Goal: Information Seeking & Learning: Learn about a topic

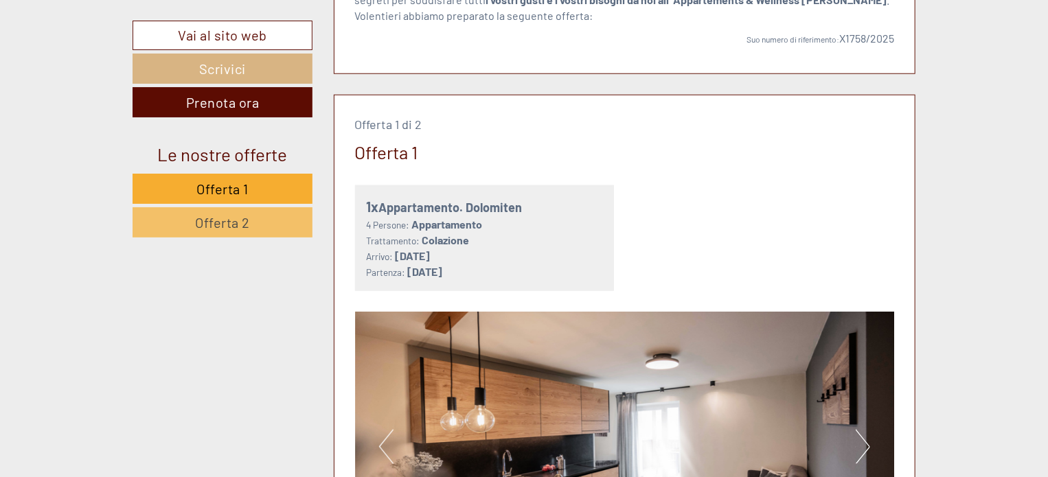
scroll to position [959, 0]
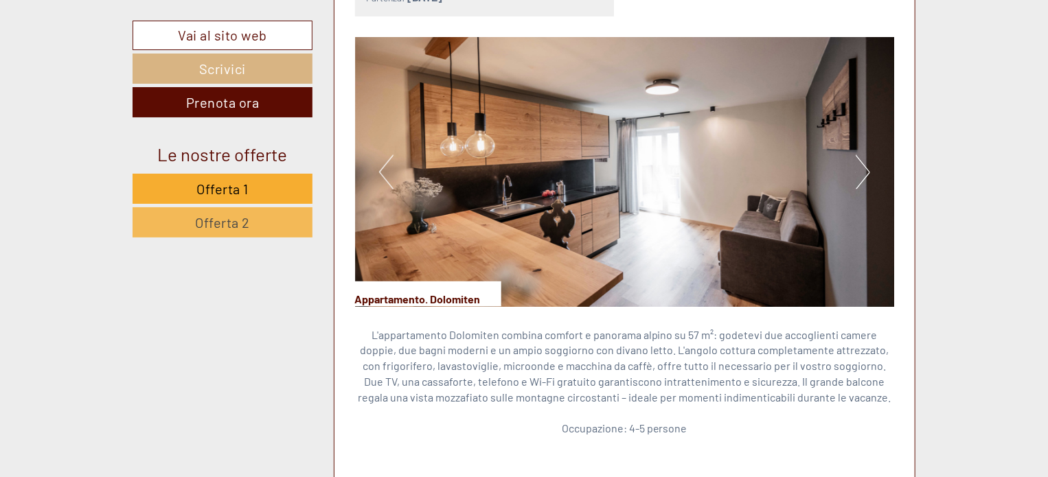
click at [237, 217] on span "Offerta 2" at bounding box center [222, 222] width 55 height 16
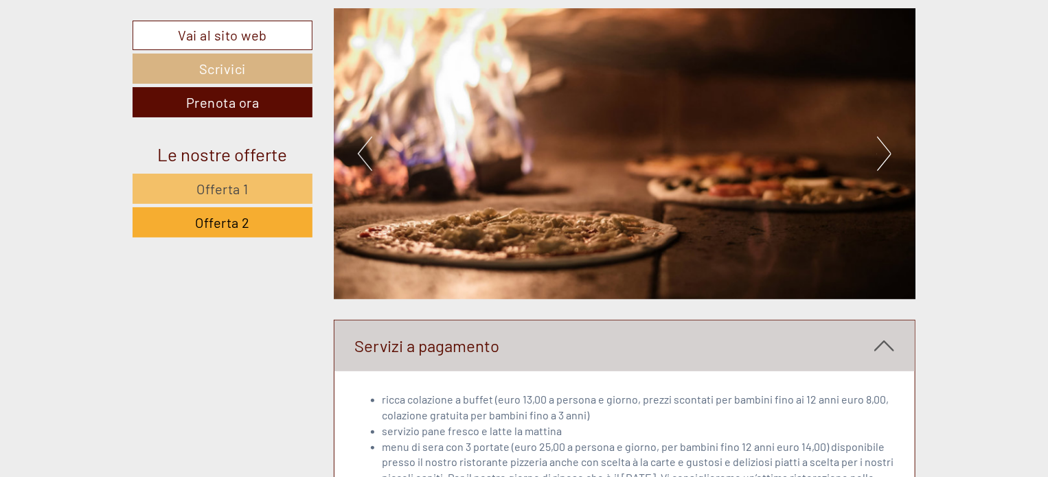
scroll to position [2839, 0]
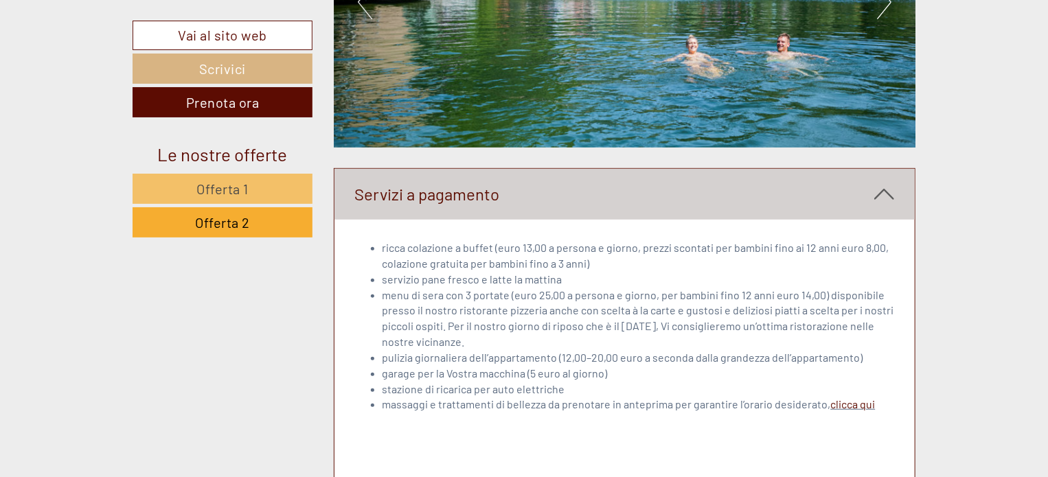
scroll to position [3045, 0]
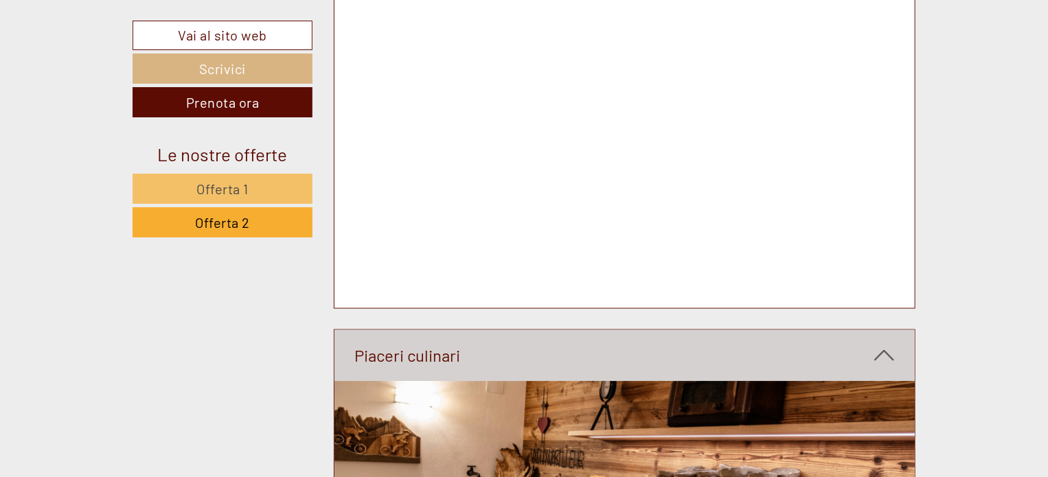
scroll to position [3458, 0]
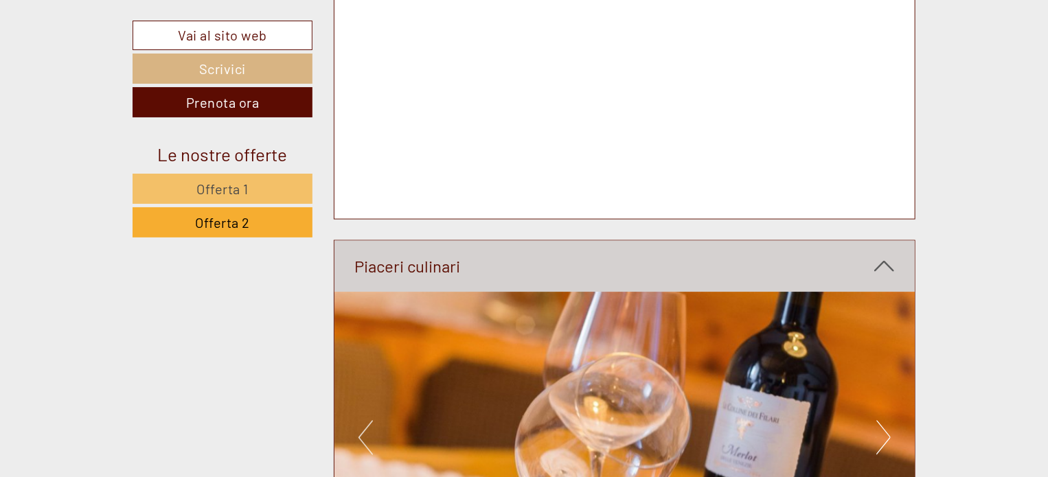
scroll to position [3664, 0]
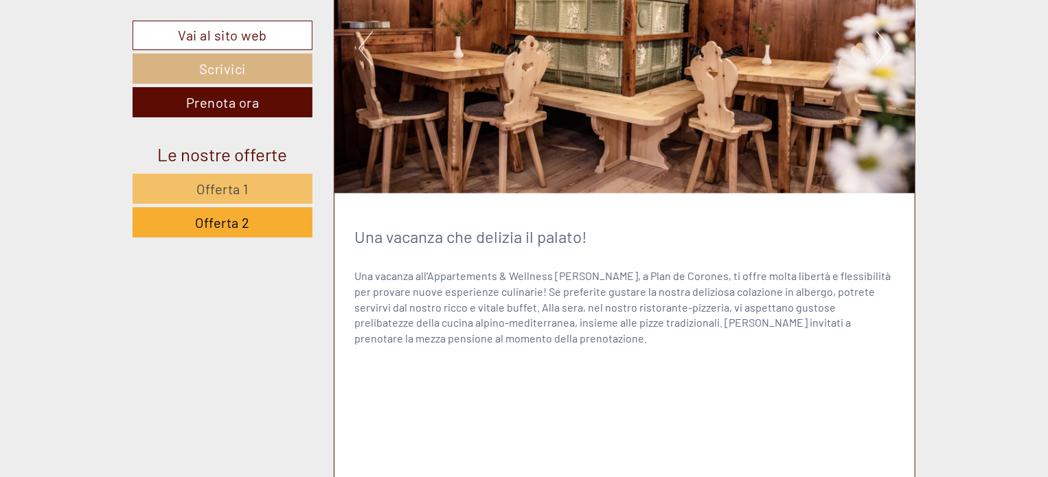
scroll to position [4007, 0]
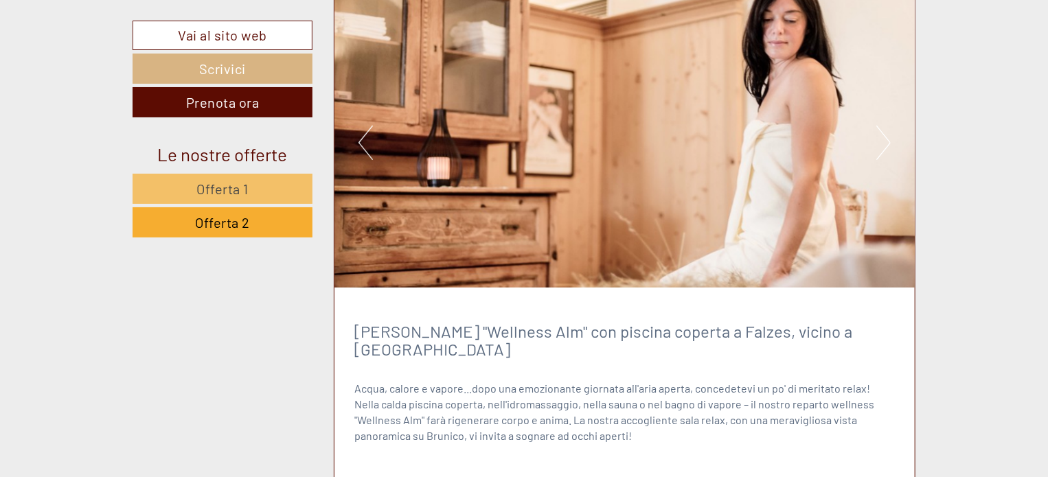
scroll to position [5655, 0]
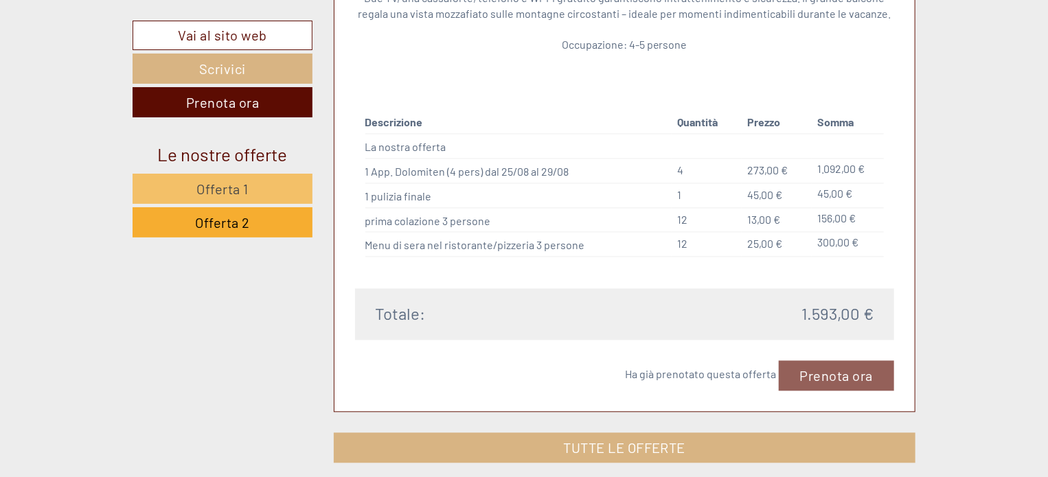
scroll to position [1361, 0]
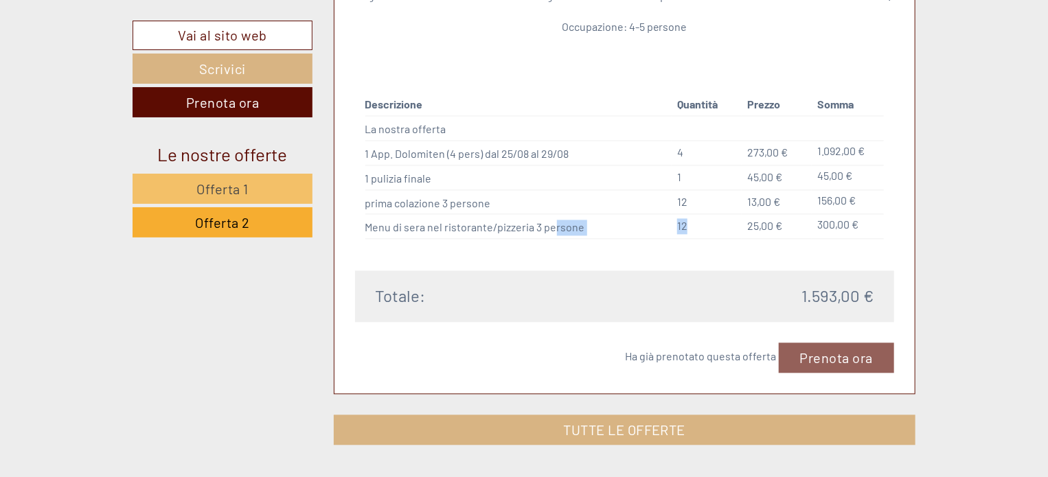
drag, startPoint x: 534, startPoint y: 227, endPoint x: 688, endPoint y: 226, distance: 154.5
click at [688, 226] on tr "Menu di sera nel ristorante/pizzeria 3 persone 12 25,00 € 300,00 €" at bounding box center [624, 226] width 519 height 25
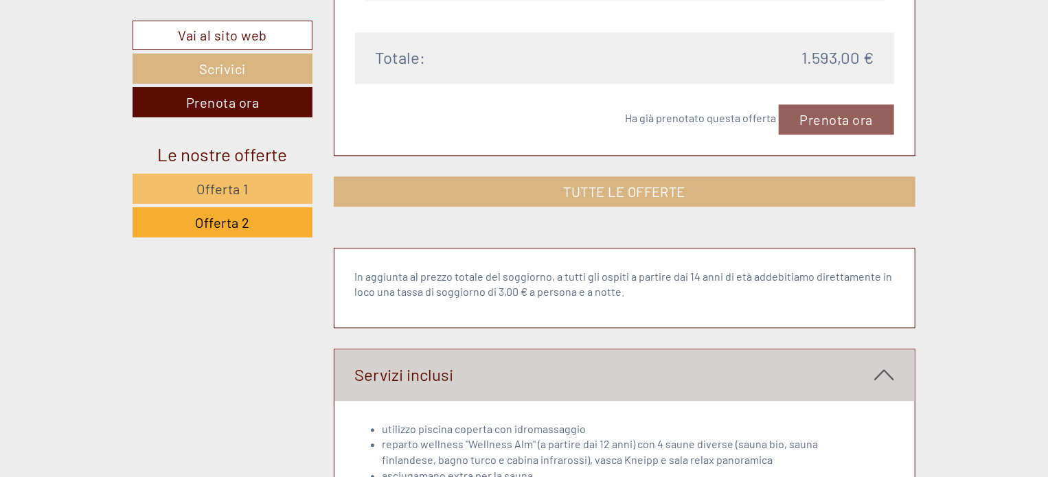
scroll to position [1705, 0]
